Goal: Navigation & Orientation: Find specific page/section

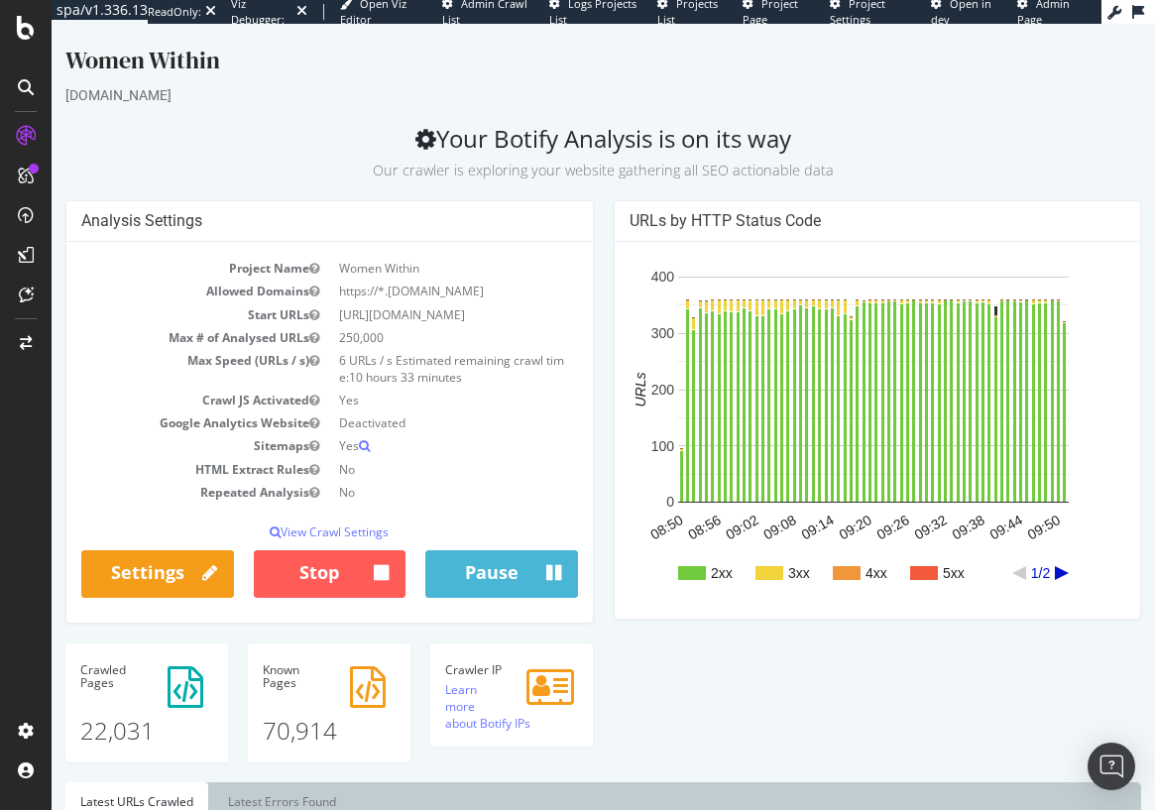
drag, startPoint x: 52, startPoint y: 24, endPoint x: 337, endPoint y: 97, distance: 294.7
click at [337, 97] on div "womanwithin.com" at bounding box center [602, 95] width 1075 height 20
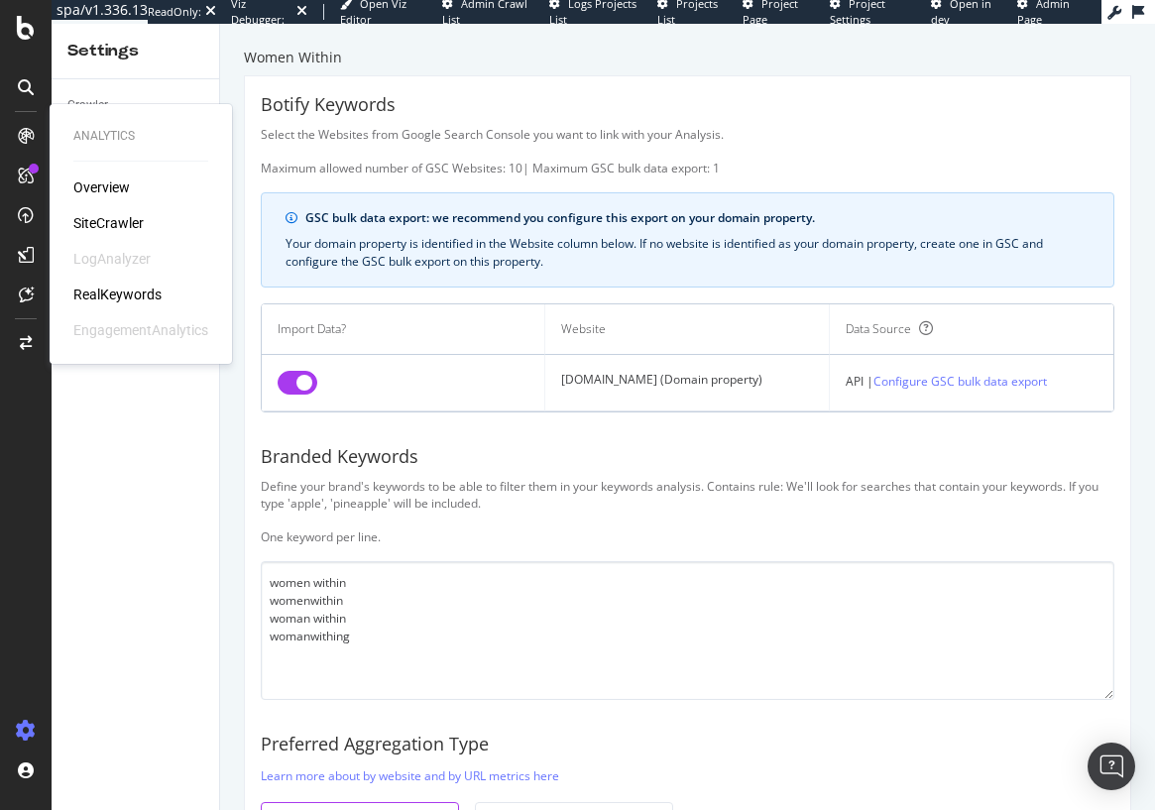
scroll to position [194, 0]
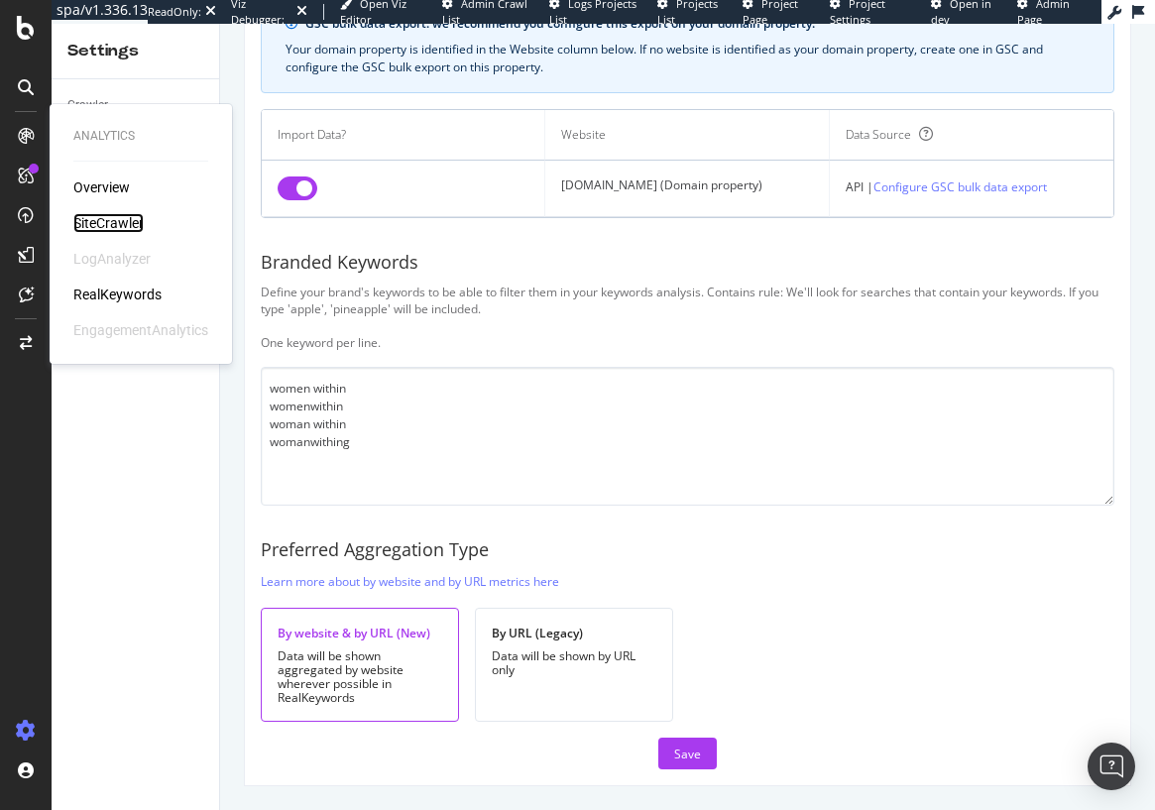
click at [115, 220] on div "SiteCrawler" at bounding box center [108, 223] width 70 height 20
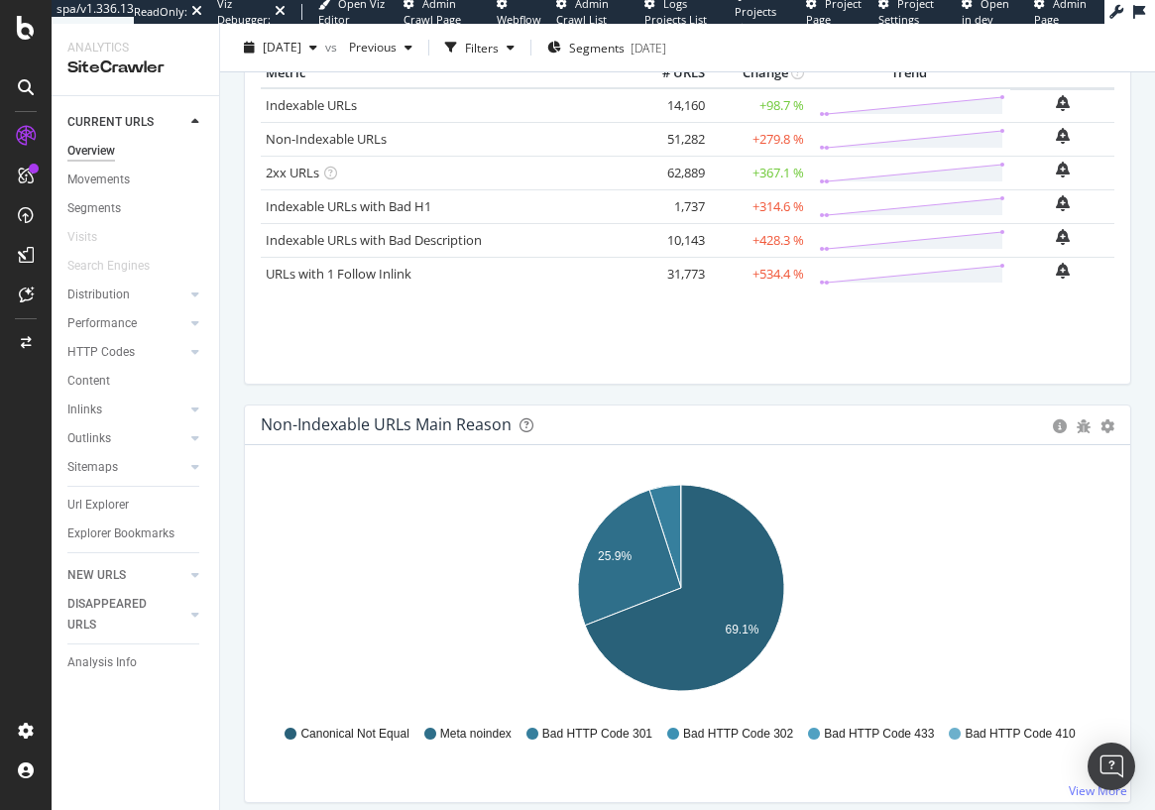
scroll to position [694, 0]
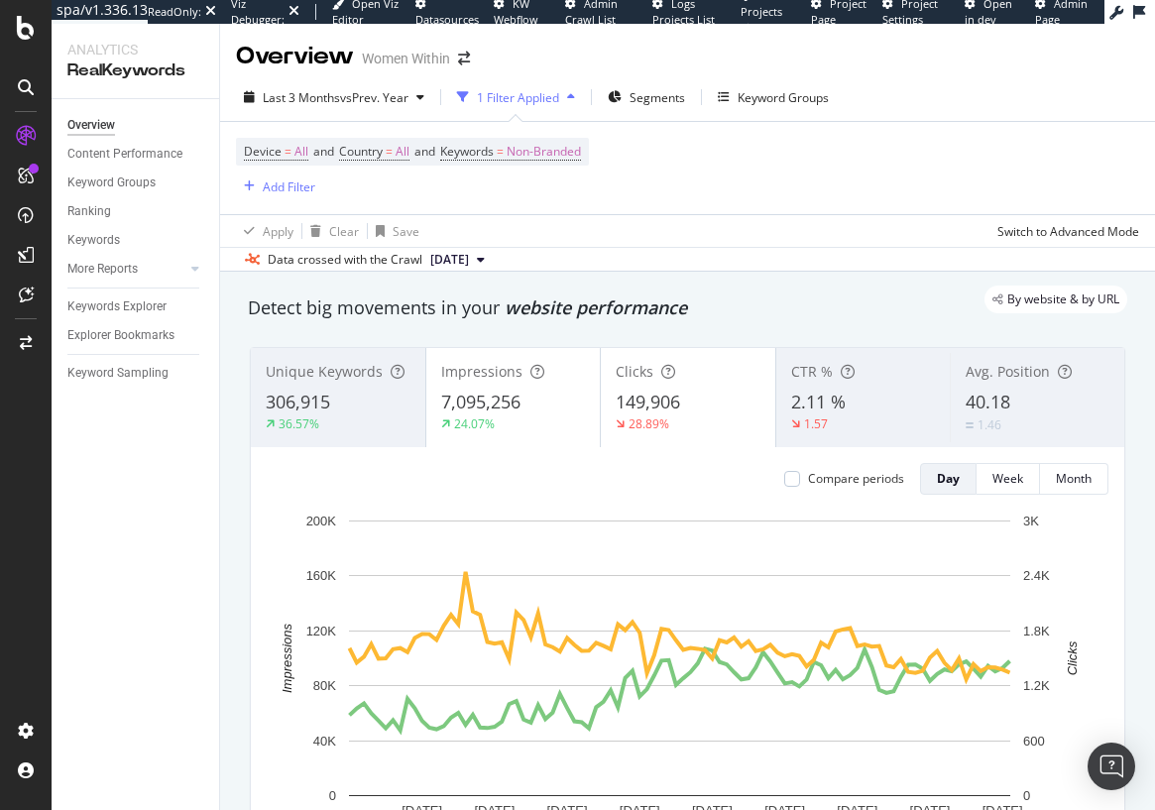
scroll to position [189, 0]
